Goal: Information Seeking & Learning: Learn about a topic

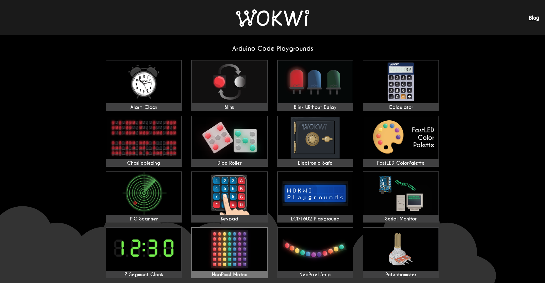
click at [246, 259] on img at bounding box center [229, 249] width 75 height 43
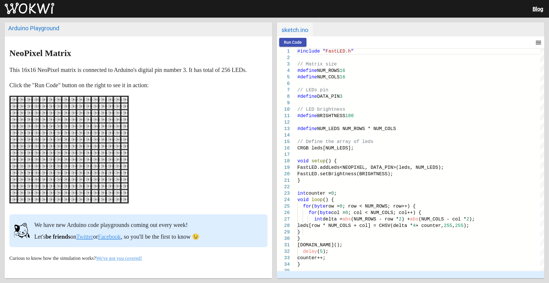
drag, startPoint x: 33, startPoint y: 134, endPoint x: 56, endPoint y: 135, distance: 22.3
click at [56, 135] on rect at bounding box center [69, 149] width 117 height 105
click at [287, 45] on button "Run Code" at bounding box center [292, 42] width 27 height 9
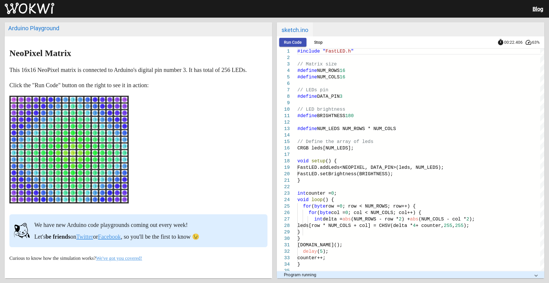
drag, startPoint x: 545, startPoint y: 107, endPoint x: 546, endPoint y: 141, distance: 34.0
click at [546, 141] on div "Arduino Playground NeoPixel Matrix This 16x16 NeoPixel matrix is connected to A…" at bounding box center [274, 150] width 549 height 265
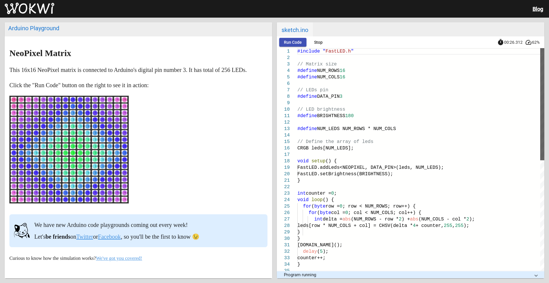
drag, startPoint x: 543, startPoint y: 123, endPoint x: 519, endPoint y: 92, distance: 39.1
click at [519, 92] on div "// Define the array of leds CRGB leds[NUM_LEDS]; void setup () { FastLED.addLed…" at bounding box center [420, 159] width 247 height 223
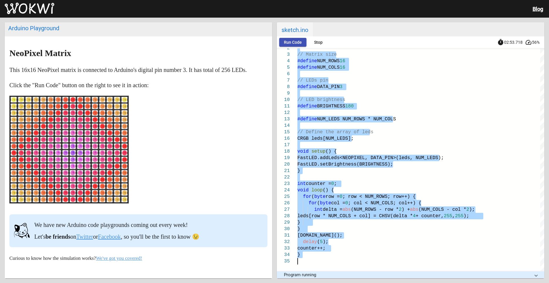
drag, startPoint x: 285, startPoint y: 52, endPoint x: 384, endPoint y: 251, distance: 222.7
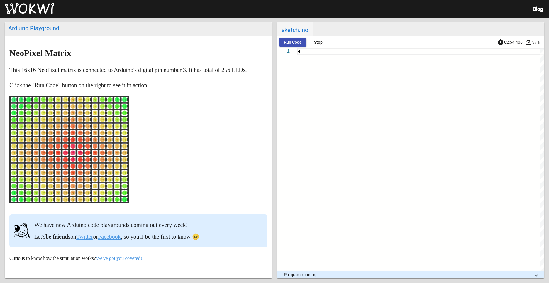
scroll to position [0, 2]
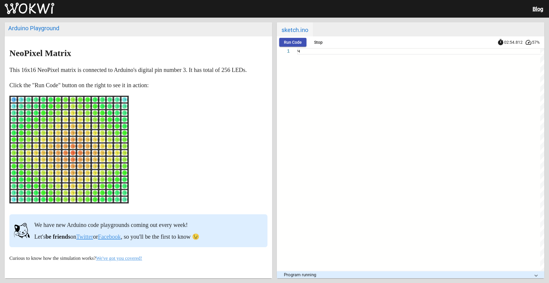
type textarea "ч"
